Goal: Find specific page/section: Find specific page/section

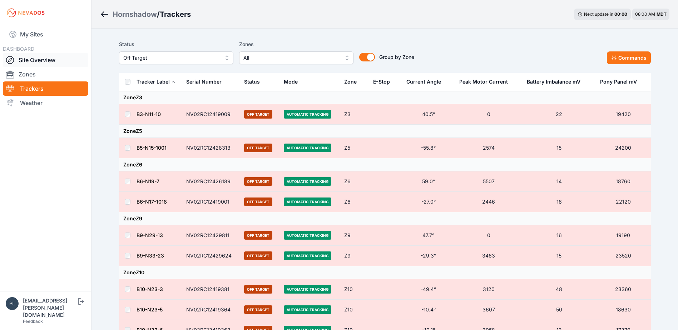
click at [45, 60] on link "Site Overview" at bounding box center [45, 60] width 85 height 14
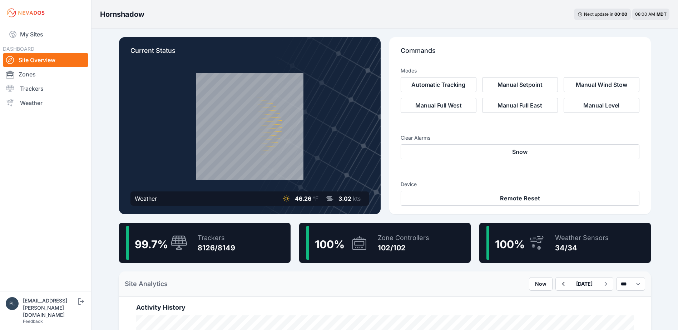
click at [84, 207] on nav "My Sites DASHBOARD Site Overview Zones Trackers Weather" at bounding box center [45, 156] width 91 height 260
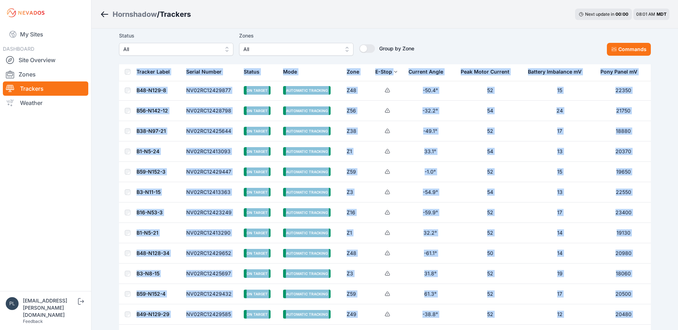
scroll to position [214, 0]
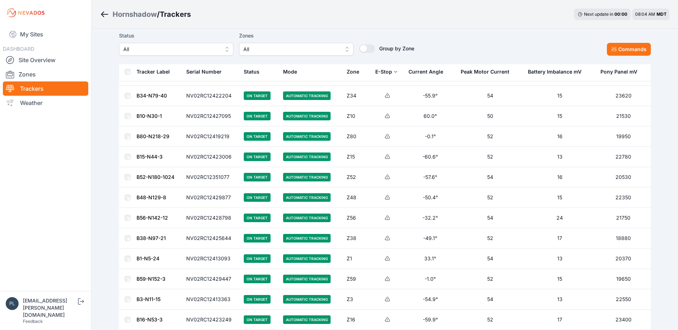
scroll to position [0, 0]
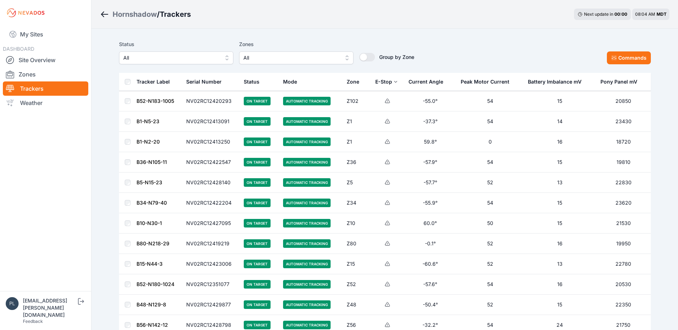
click at [453, 55] on div "Status All Zones All Group by Zone Group by Zone Commands" at bounding box center [384, 52] width 531 height 24
